Goal: Task Accomplishment & Management: Manage account settings

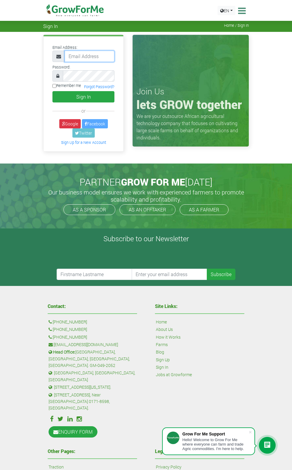
click at [92, 58] on input "email" at bounding box center [90, 56] width 50 height 11
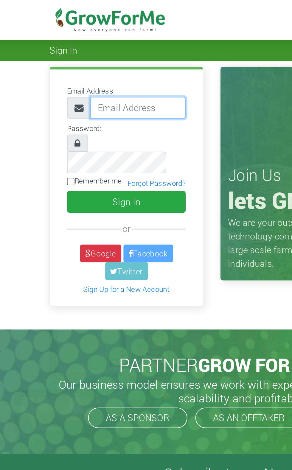
type input "233597031903@growforme.com"
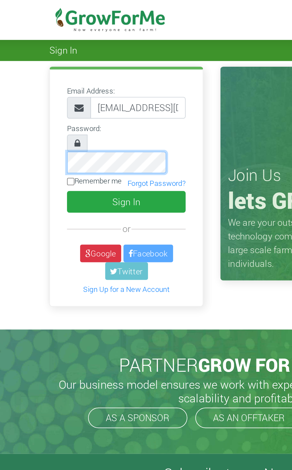
click at [52, 100] on button "Sign In" at bounding box center [83, 105] width 62 height 11
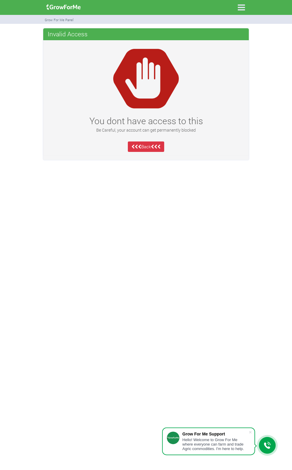
click at [241, 9] on icon at bounding box center [241, 7] width 13 height 13
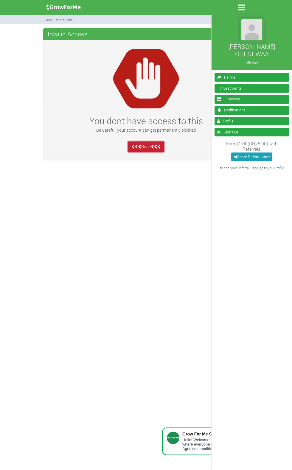
click at [146, 146] on link "Back" at bounding box center [146, 147] width 37 height 11
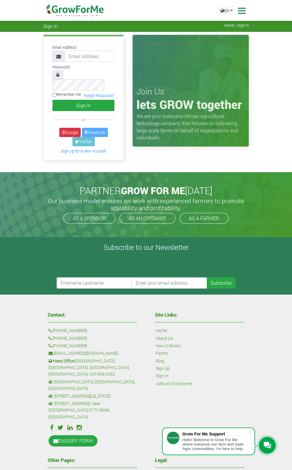
click at [241, 27] on span "Home / Sign In" at bounding box center [236, 25] width 25 height 4
click at [245, 28] on div "Sign In Home / Sign In" at bounding box center [146, 25] width 215 height 7
click at [96, 93] on link "Forgot Password?" at bounding box center [99, 95] width 30 height 5
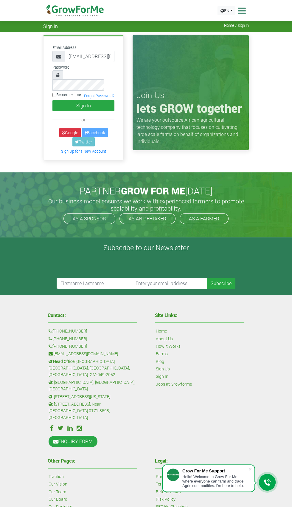
type input "darkwahakwasi61@gmail.com"
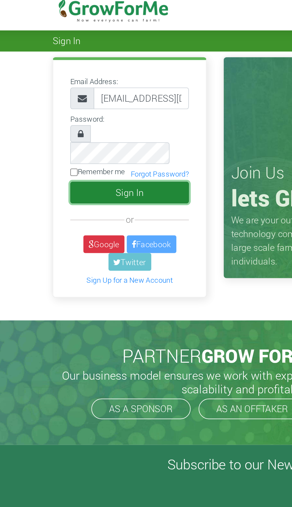
click at [97, 100] on button "Sign In" at bounding box center [83, 105] width 62 height 11
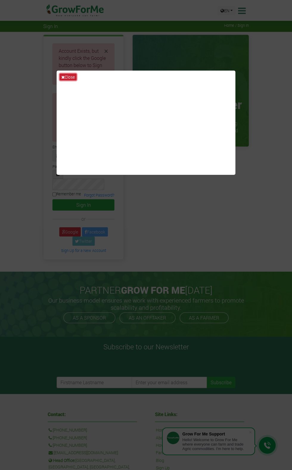
click at [69, 80] on button "Close" at bounding box center [68, 77] width 17 height 7
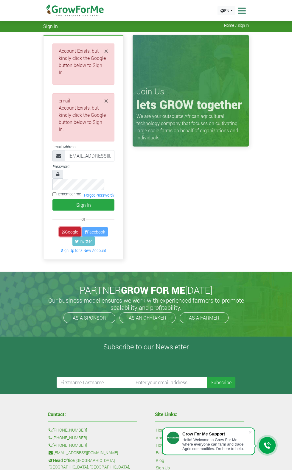
click at [71, 227] on link "Google" at bounding box center [69, 231] width 21 height 9
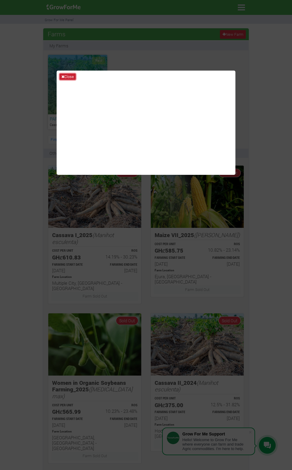
click at [66, 80] on button "Close" at bounding box center [68, 77] width 16 height 7
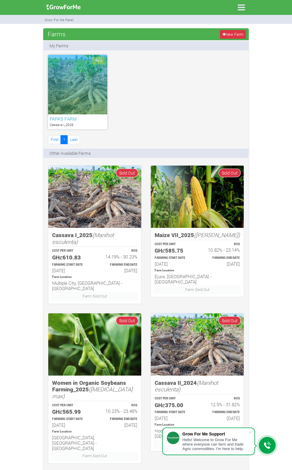
click at [81, 83] on div "Paid" at bounding box center [77, 85] width 59 height 60
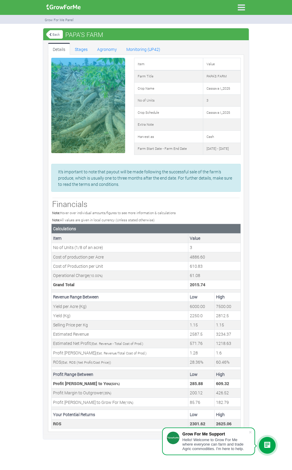
click at [241, 7] on icon at bounding box center [241, 7] width 13 height 13
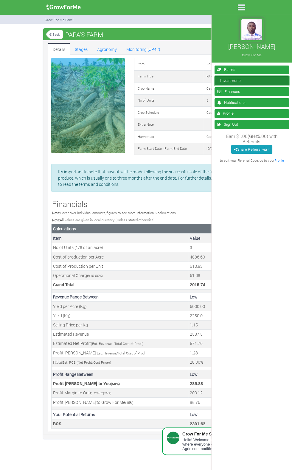
click at [256, 81] on link "Investments" at bounding box center [252, 80] width 75 height 9
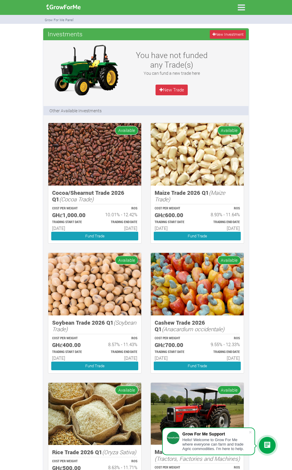
click at [242, 7] on icon at bounding box center [241, 7] width 13 height 13
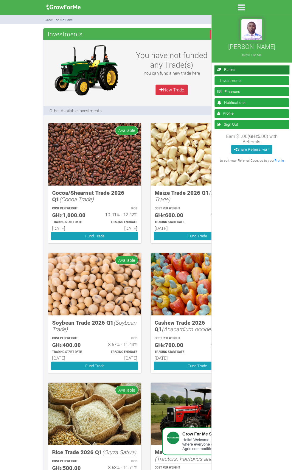
click at [245, 69] on link "Farms" at bounding box center [252, 70] width 75 height 9
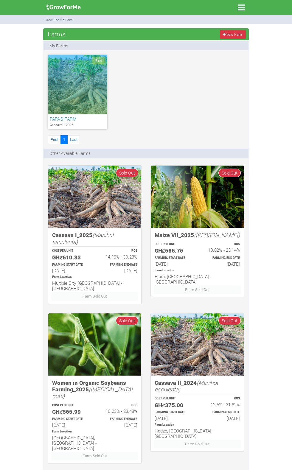
click at [82, 94] on div "Paid" at bounding box center [77, 85] width 59 height 60
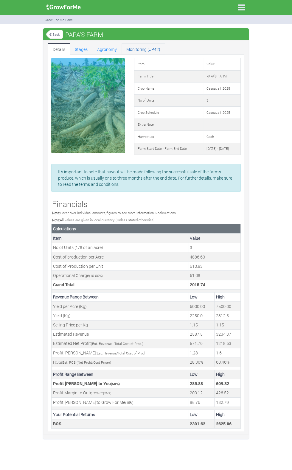
click at [139, 46] on link "Monitoring (UP42)" at bounding box center [144, 49] width 44 height 12
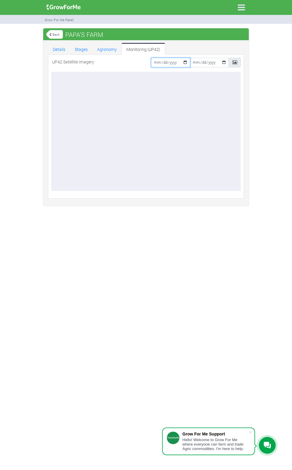
click at [183, 62] on input "2025-10-03" at bounding box center [170, 62] width 39 height 9
click at [62, 49] on link "Details" at bounding box center [59, 49] width 22 height 12
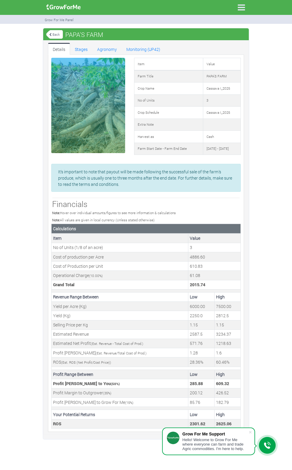
click at [241, 7] on icon at bounding box center [241, 7] width 13 height 13
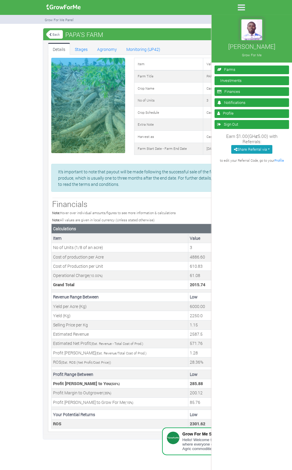
click at [57, 34] on link "Back" at bounding box center [54, 35] width 17 height 10
